Goal: Task Accomplishment & Management: Manage account settings

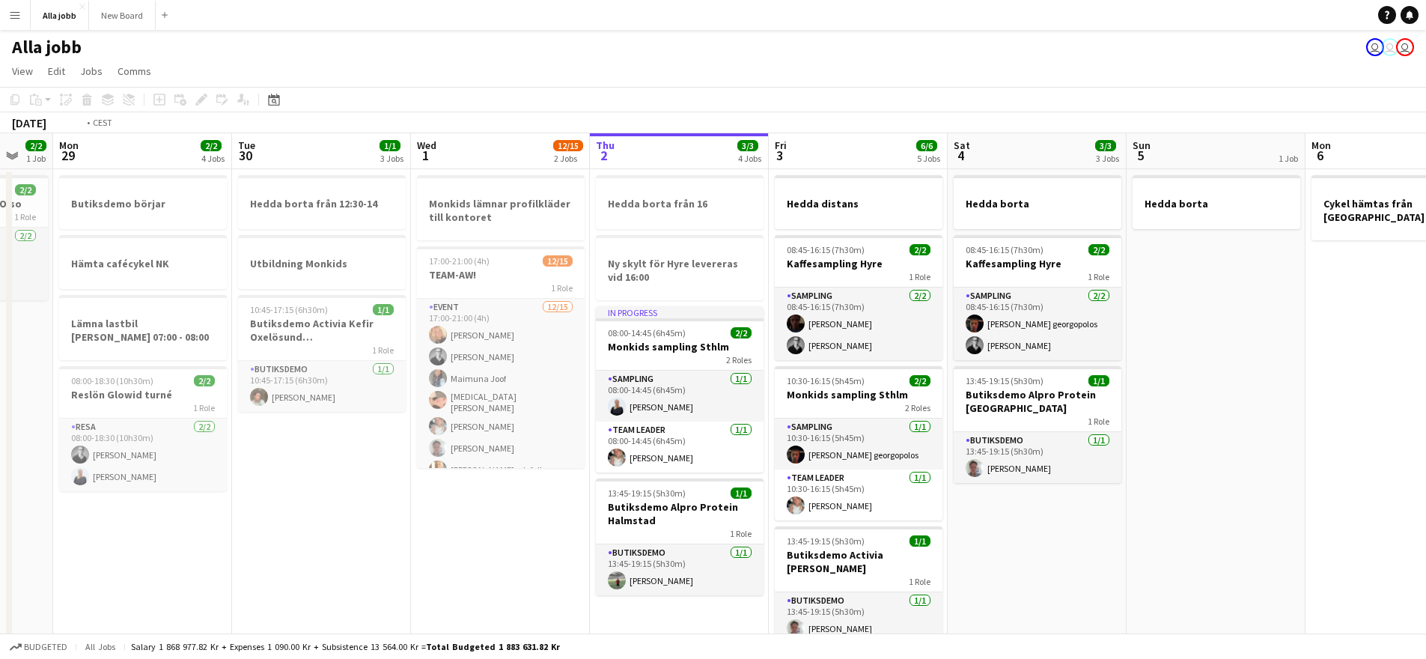
drag, startPoint x: 751, startPoint y: 419, endPoint x: 540, endPoint y: 386, distance: 213.6
click at [556, 388] on app-calendar-viewport "Fri 26 6/6 5 Jobs Sat 27 2/2 1 Job Sun 28 2/2 1 Job Mon 29 2/2 4 Jobs Tue 30 1/…" at bounding box center [713, 646] width 1426 height 1026
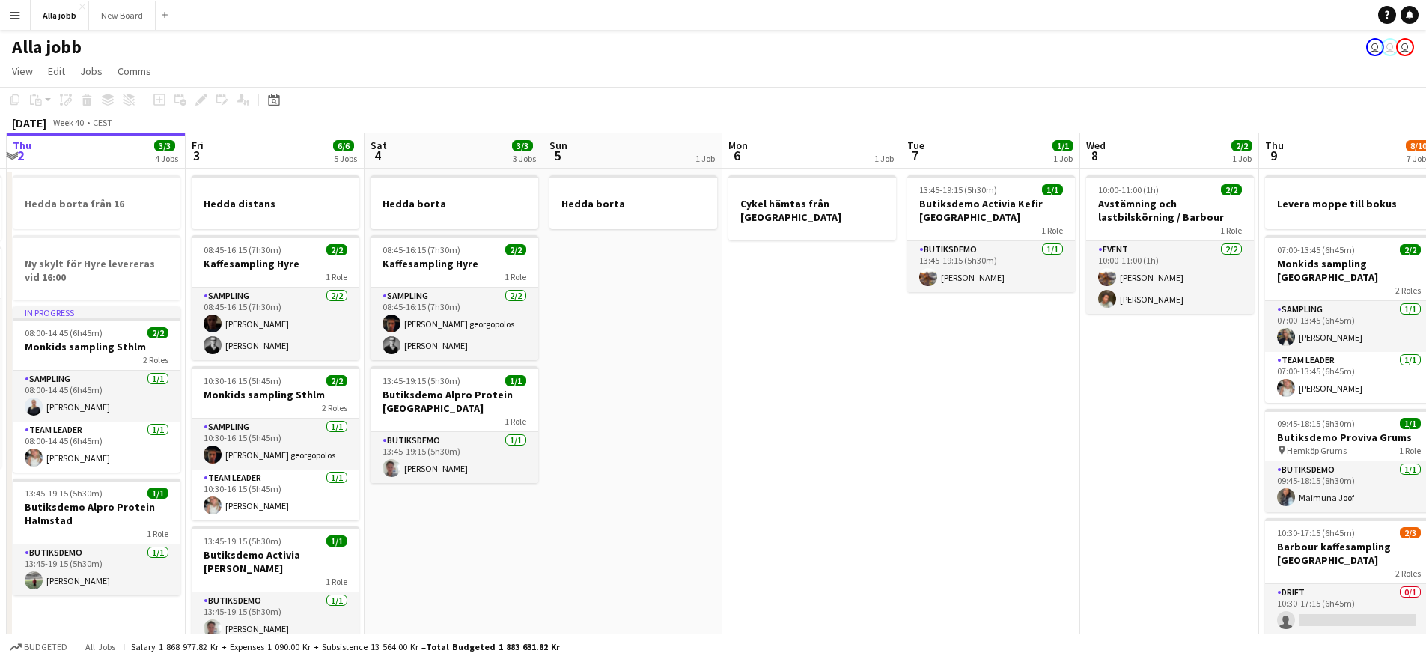
scroll to position [0, 555]
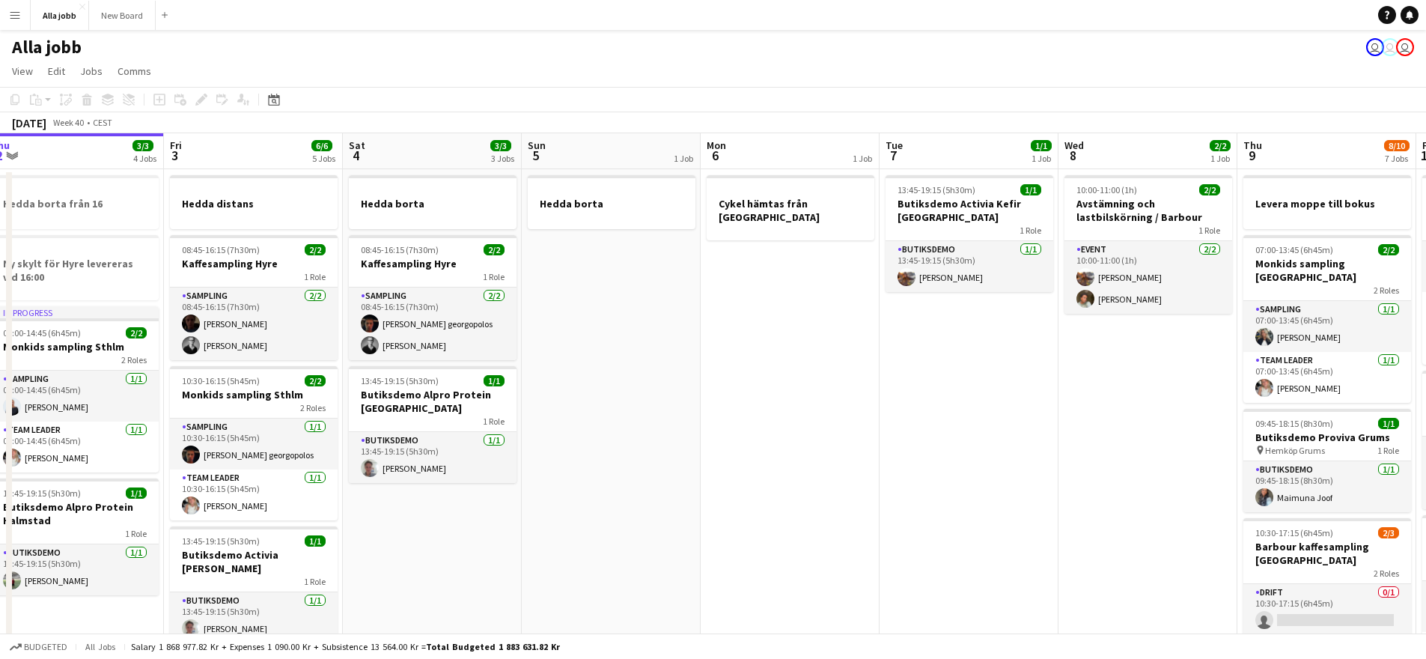
drag, startPoint x: 694, startPoint y: 380, endPoint x: 382, endPoint y: 335, distance: 314.7
click at [382, 335] on app-calendar-viewport "Mon 29 2/2 4 Jobs Tue 30 1/1 3 Jobs Wed 1 12/15 2 Jobs Thu 2 3/3 4 Jobs Fri 3 6…" at bounding box center [713, 646] width 1426 height 1026
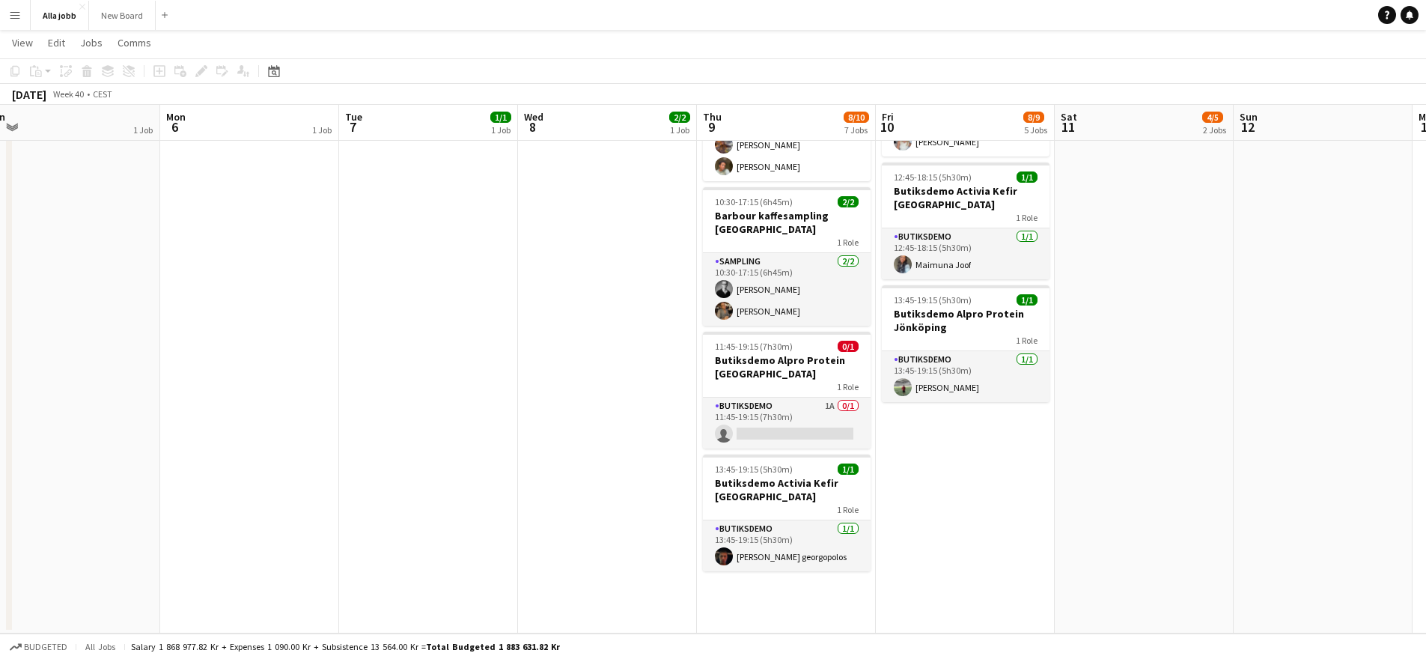
scroll to position [502, 0]
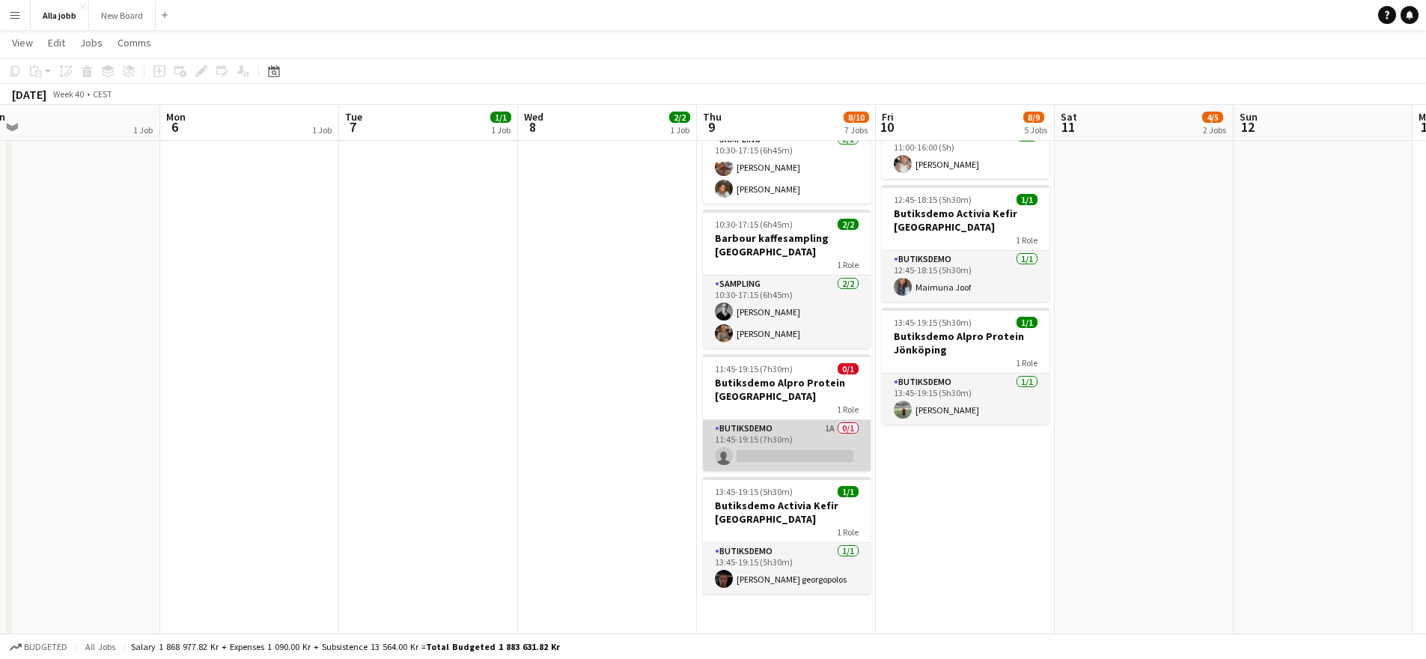
click at [838, 426] on app-card-role "Butiksdemo 1A 0/1 11:45-19:15 (7h30m) single-neutral-actions" at bounding box center [787, 445] width 168 height 51
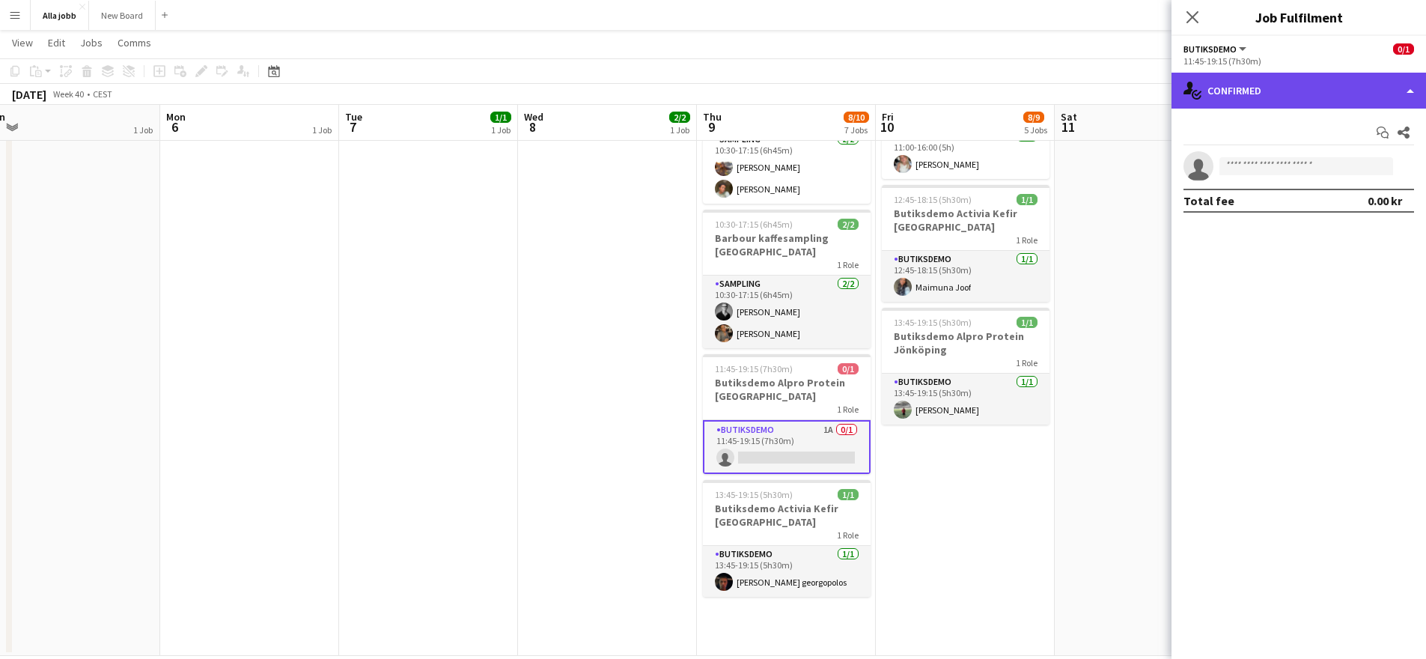
click at [1281, 91] on div "single-neutral-actions-check-2 Confirmed" at bounding box center [1298, 91] width 254 height 36
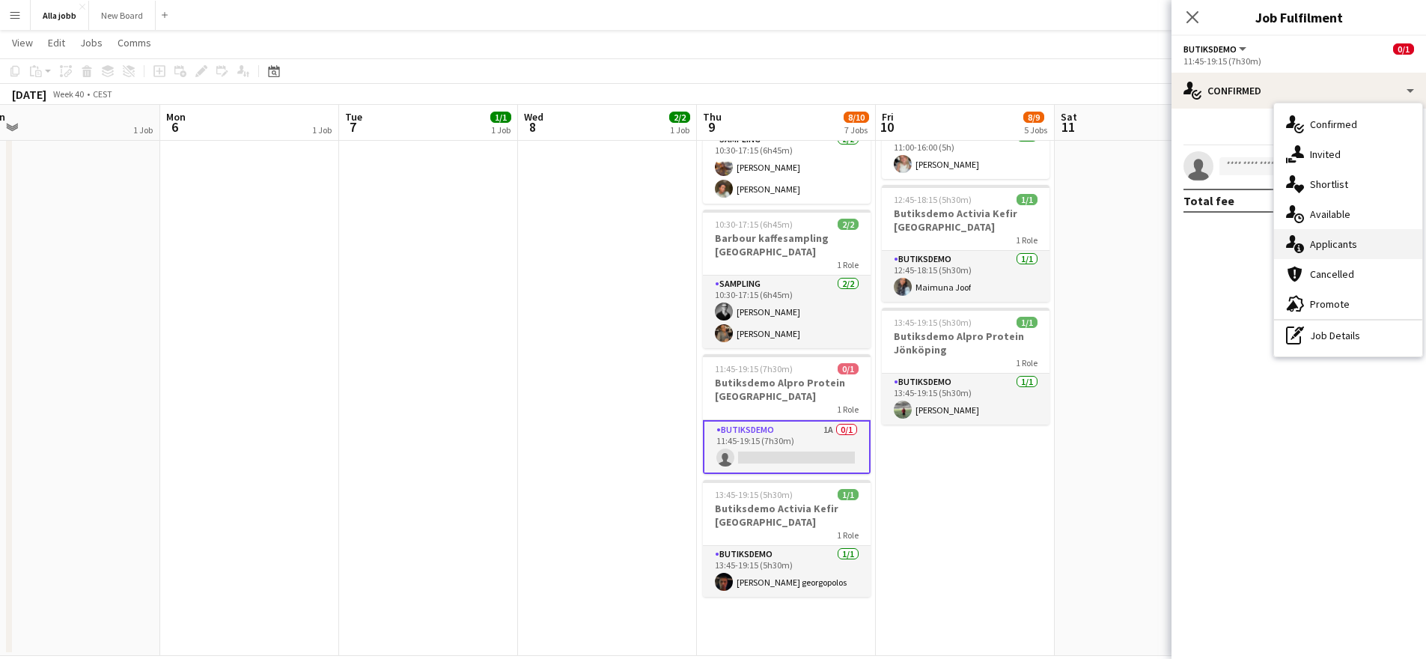
click at [1366, 247] on div "single-neutral-actions-information Applicants" at bounding box center [1348, 244] width 148 height 30
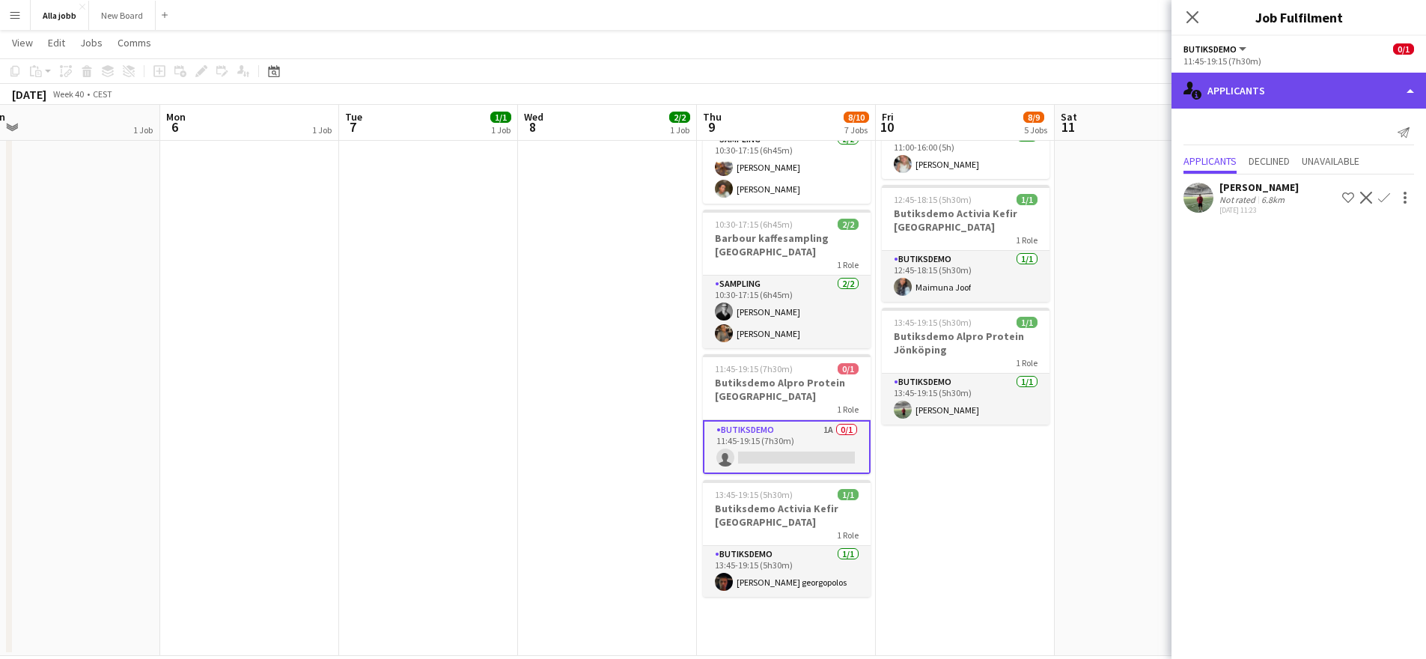
click at [1311, 81] on div "single-neutral-actions-information Applicants" at bounding box center [1298, 91] width 254 height 36
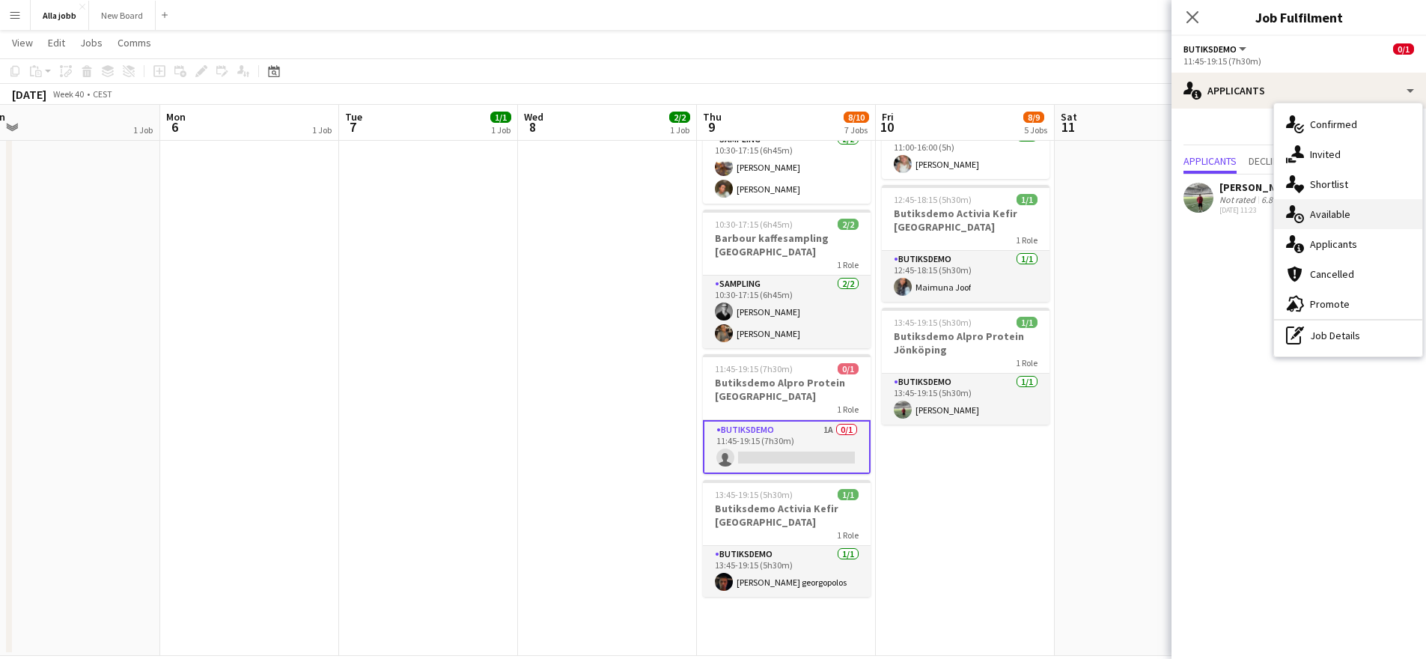
click at [1346, 218] on span "Available" at bounding box center [1330, 213] width 40 height 13
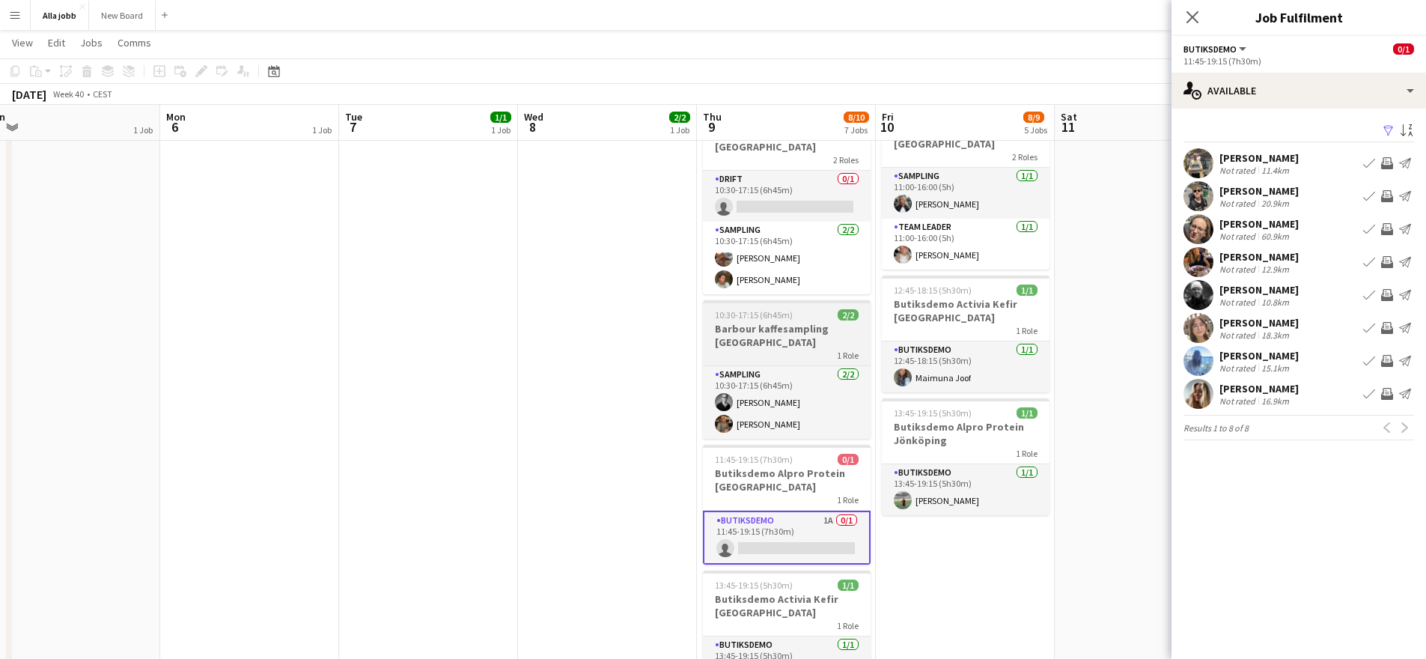
scroll to position [412, 0]
click at [1189, 20] on icon at bounding box center [1192, 17] width 14 height 14
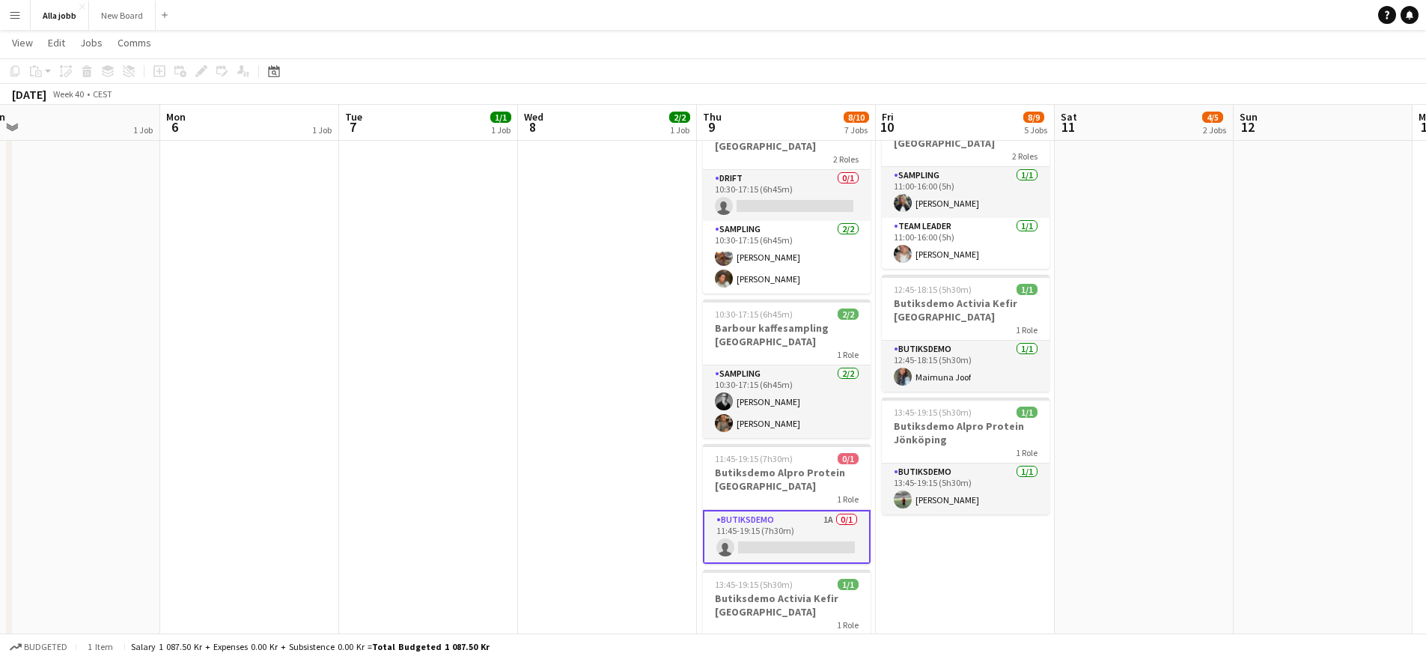
click at [1159, 342] on app-date-cell "10:30-17:15 (6h45m) 2/3 Barbour kaffesampling Köpenhamn 2 Roles Drift 0/1 10:30…" at bounding box center [1144, 250] width 179 height 990
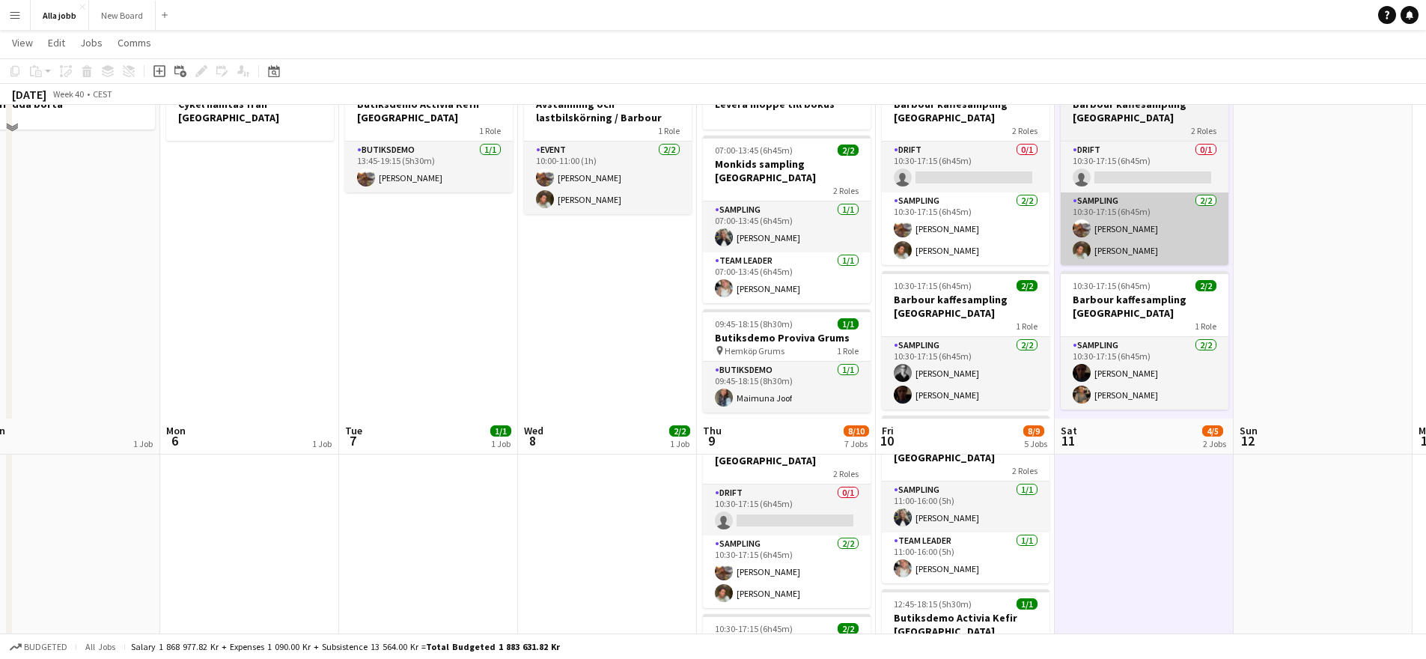
scroll to position [0, 0]
